Goal: Task Accomplishment & Management: Use online tool/utility

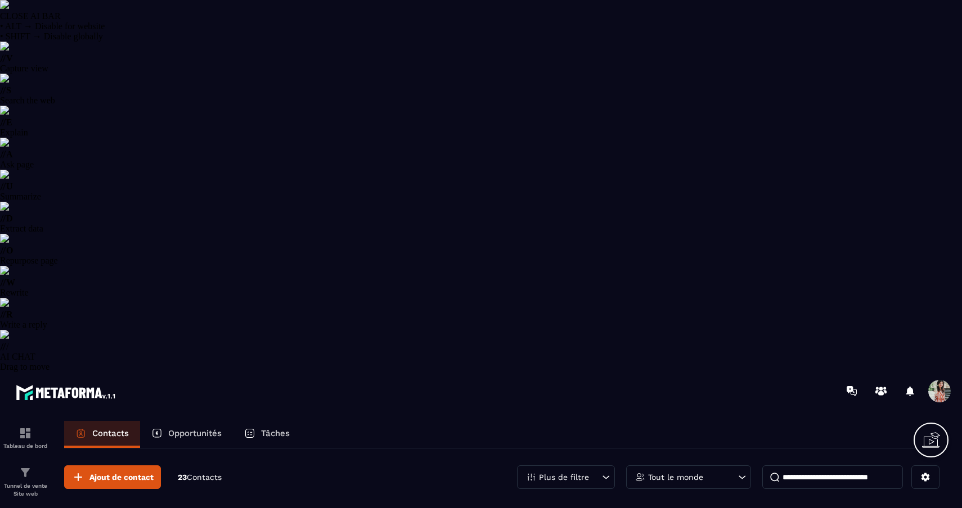
select select "******"
click at [27, 482] on p "Tunnel de vente Site web" at bounding box center [25, 490] width 45 height 16
